Goal: Task Accomplishment & Management: Complete application form

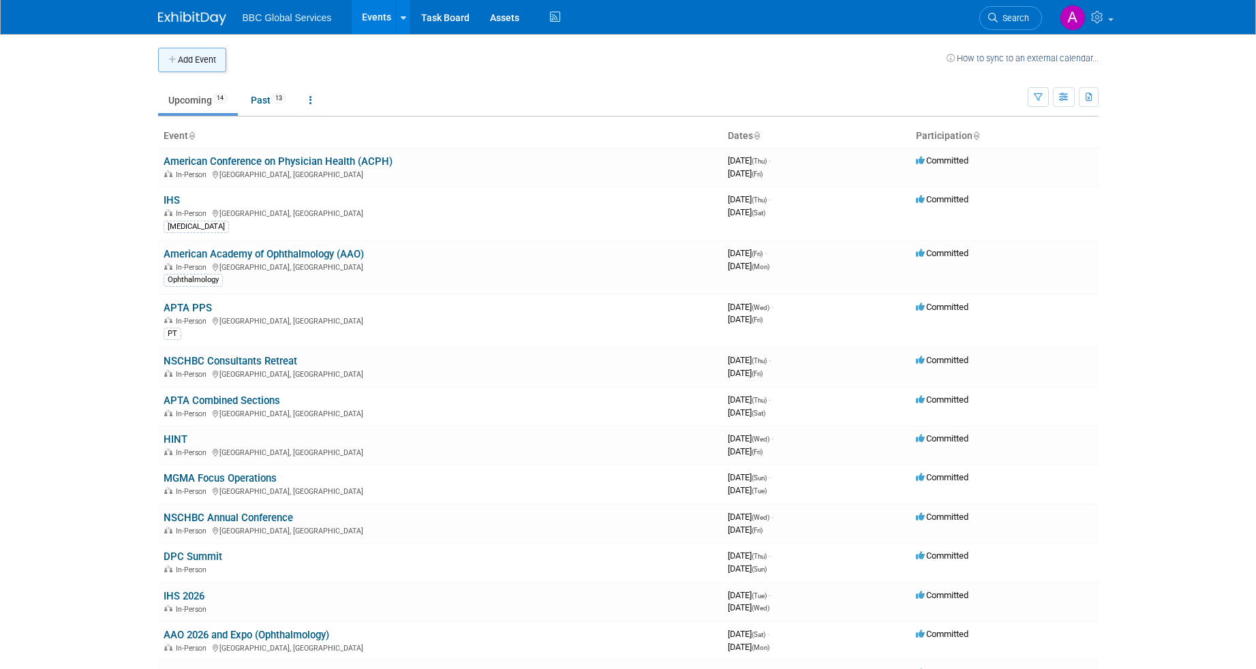
click at [203, 50] on button "Add Event" at bounding box center [192, 60] width 68 height 25
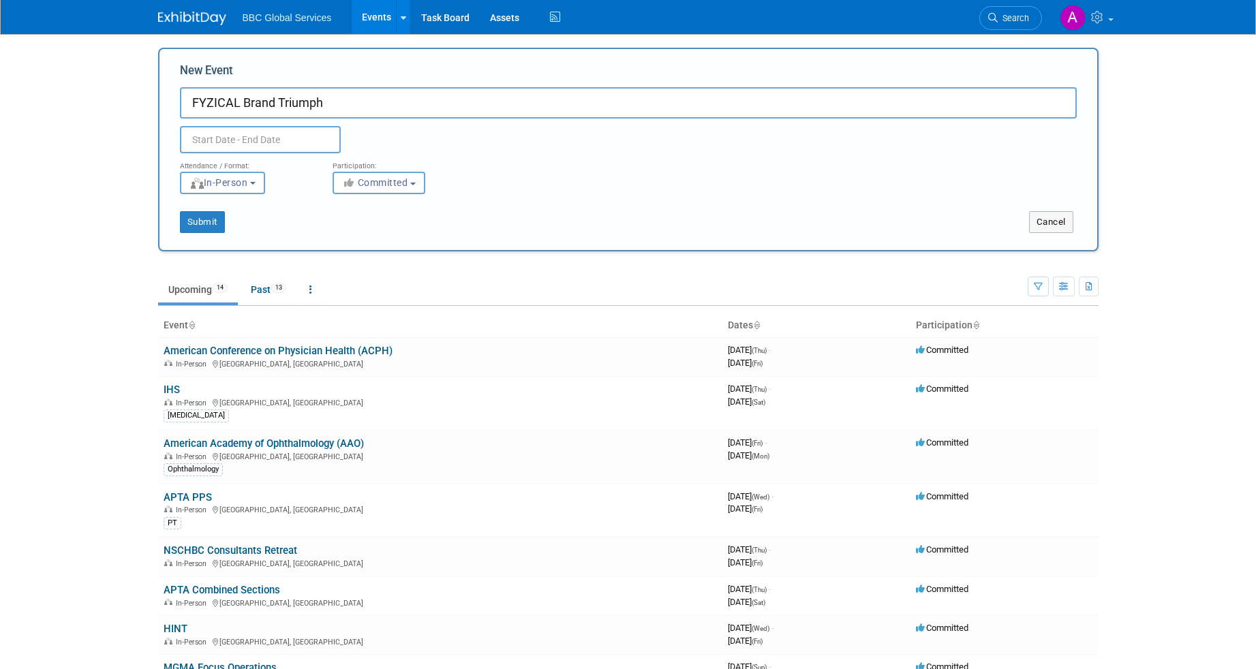
type input "FYZICAL Brand Triumph"
click at [242, 140] on input "text" at bounding box center [260, 139] width 161 height 27
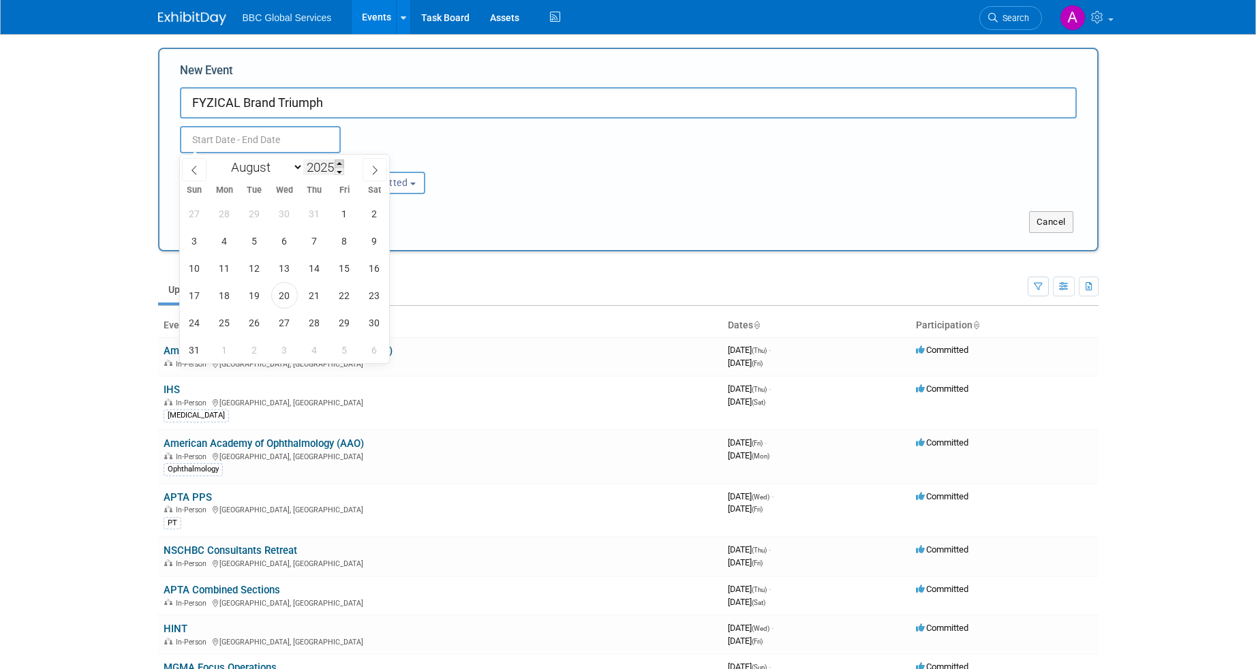
click at [341, 164] on span at bounding box center [340, 163] width 10 height 8
type input "2026"
click at [296, 171] on select "January February March April May June July August September October November De…" at bounding box center [264, 167] width 78 height 17
select select "9"
click at [225, 159] on select "January February March April May June July August September October November De…" at bounding box center [264, 167] width 78 height 17
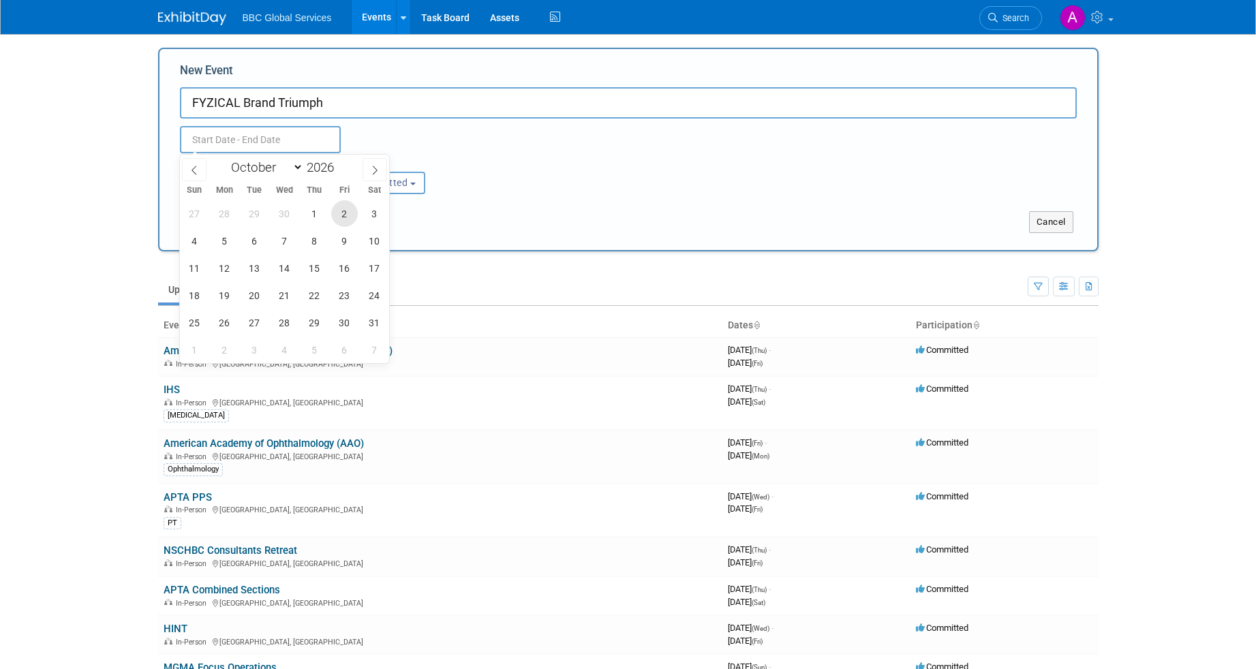
click at [339, 213] on span "2" at bounding box center [344, 213] width 27 height 27
click at [200, 243] on span "4" at bounding box center [194, 241] width 27 height 27
type input "[DATE] to [DATE]"
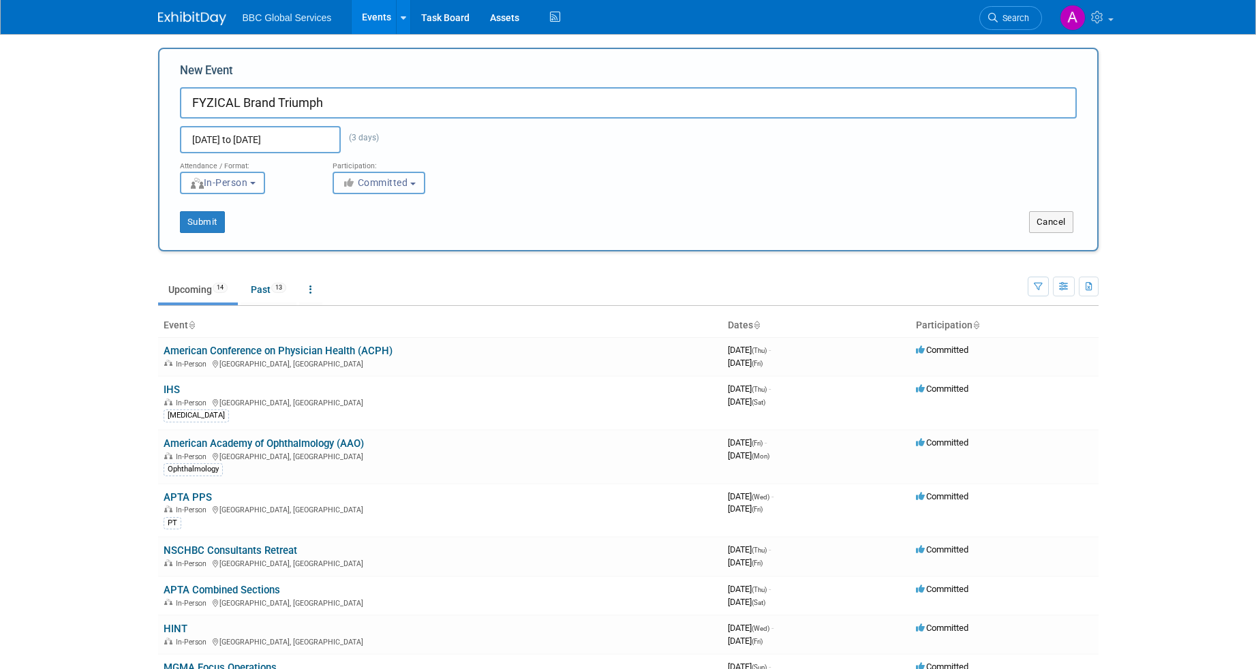
click at [392, 190] on button "Committed" at bounding box center [379, 183] width 93 height 22
click at [318, 211] on div "Submit" at bounding box center [354, 222] width 390 height 22
click at [198, 225] on button "Submit" at bounding box center [202, 222] width 45 height 22
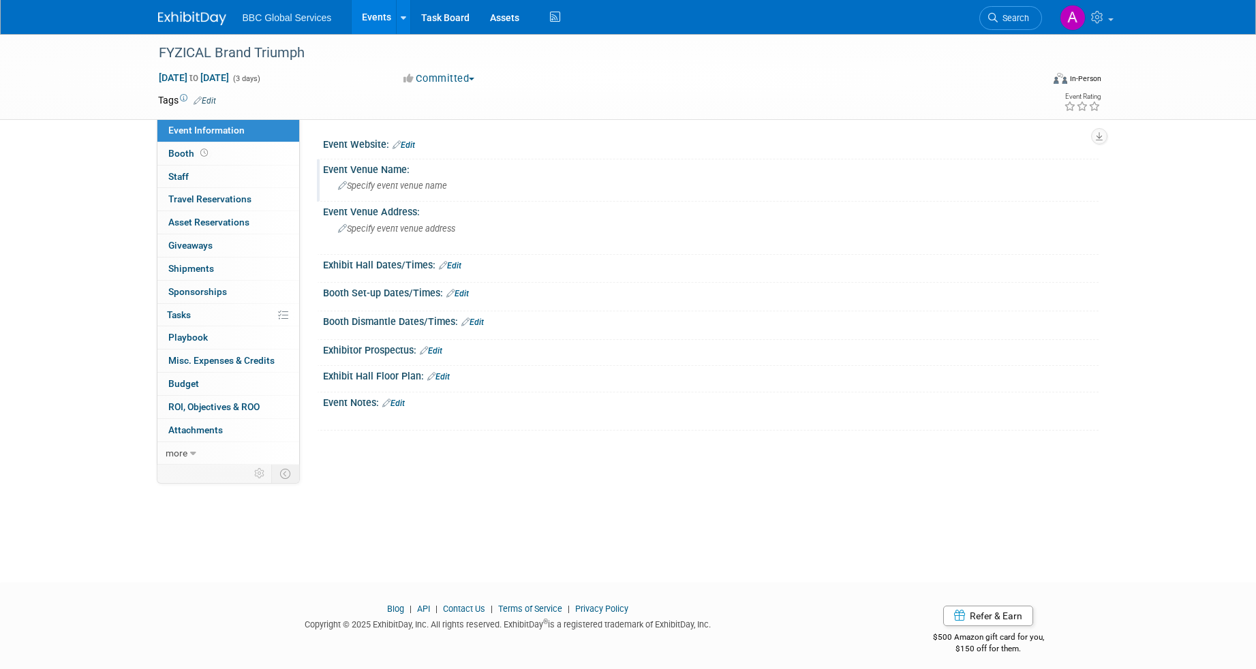
click at [411, 185] on span "Specify event venue name" at bounding box center [392, 186] width 109 height 10
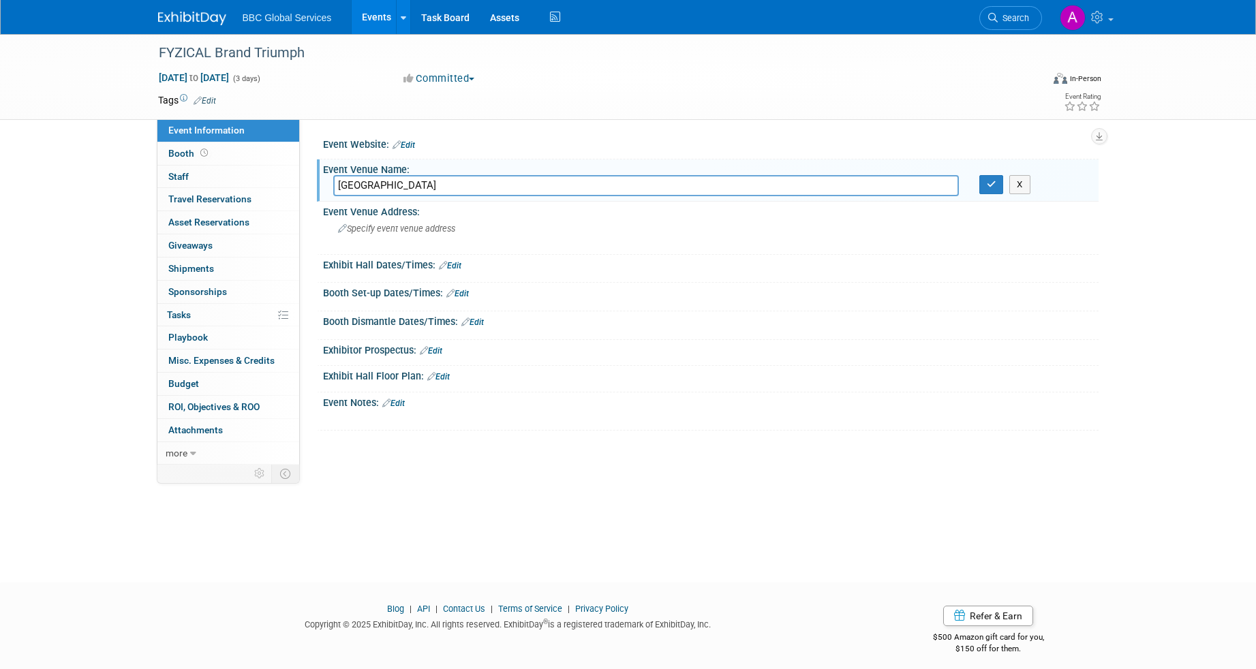
type input "Chicago"
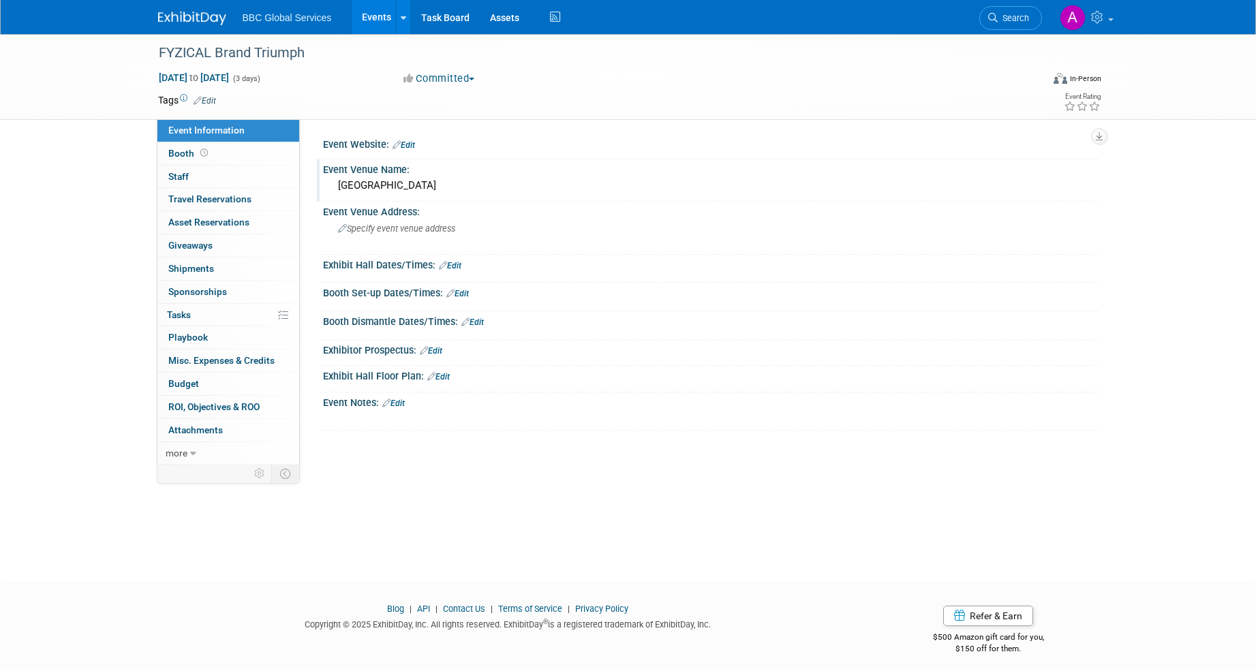
click at [197, 11] on link at bounding box center [200, 11] width 84 height 11
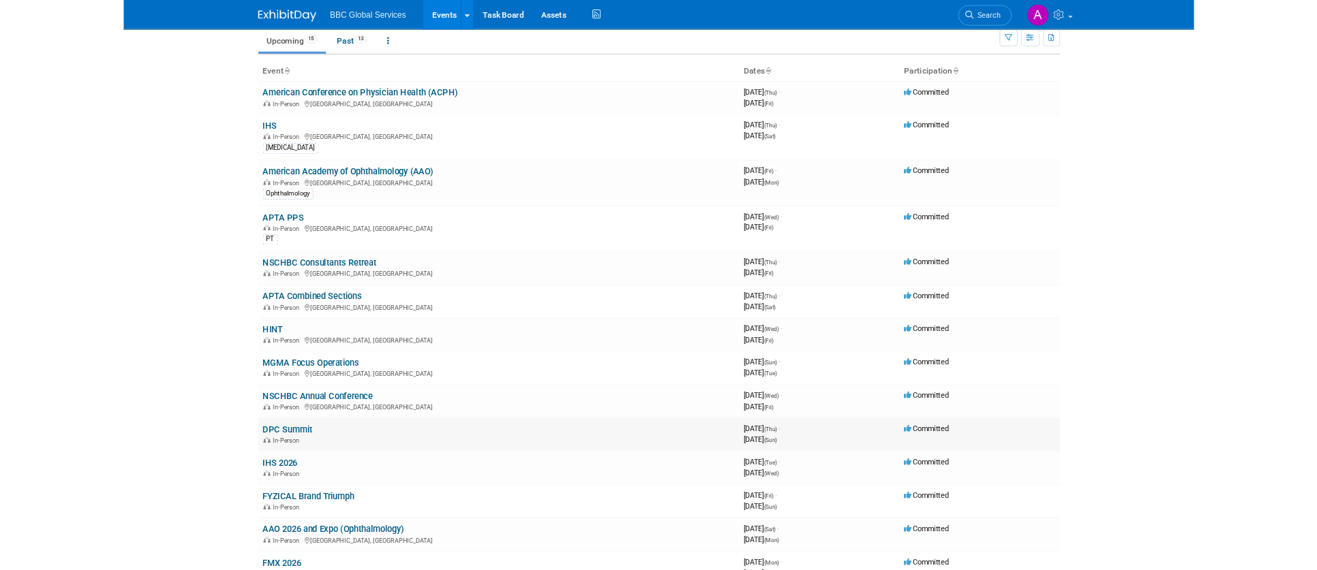
scroll to position [57, 0]
